Goal: Transaction & Acquisition: Purchase product/service

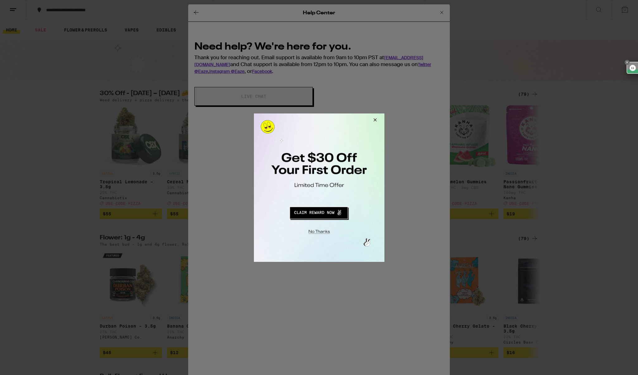
click at [351, 98] on div at bounding box center [319, 187] width 638 height 375
click at [372, 119] on button "Close Modal" at bounding box center [373, 120] width 17 height 15
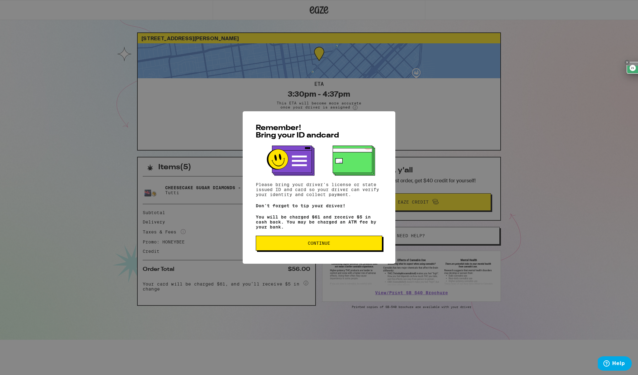
click at [352, 245] on span "Continue" at bounding box center [319, 243] width 116 height 4
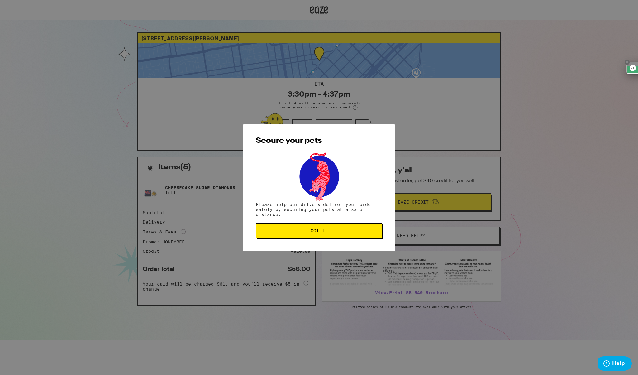
click at [332, 238] on button "Got it" at bounding box center [319, 230] width 126 height 15
